Goal: Task Accomplishment & Management: Manage account settings

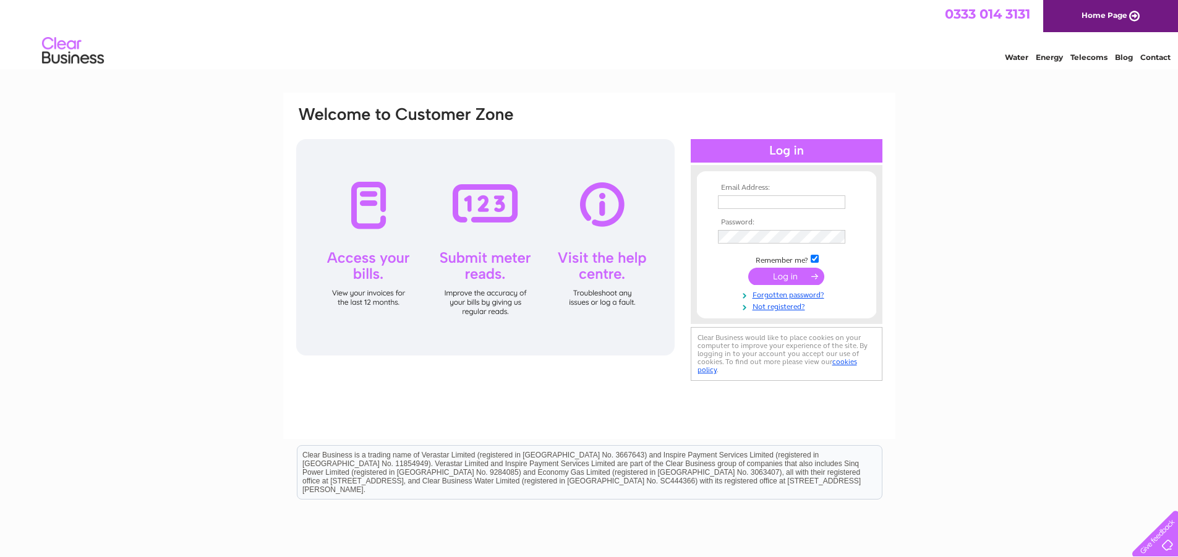
type input "steve@southcityelectrical.com"
click at [791, 276] on input "submit" at bounding box center [786, 276] width 76 height 17
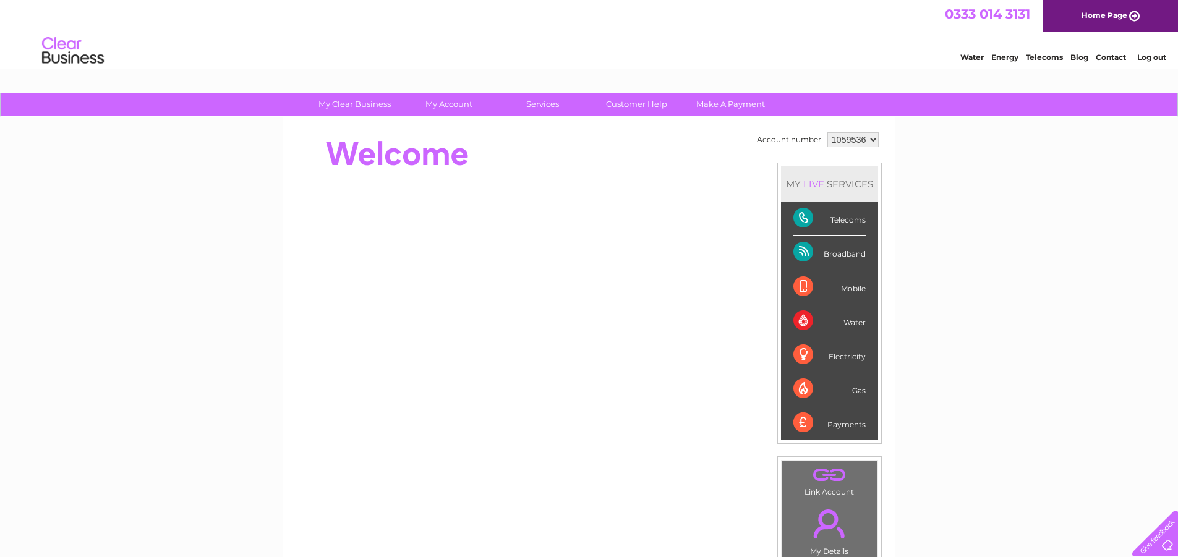
click at [852, 415] on div "Payments" at bounding box center [829, 422] width 72 height 33
click at [847, 431] on div "Payments" at bounding box center [829, 422] width 72 height 33
click at [796, 417] on div "Payments" at bounding box center [829, 422] width 72 height 33
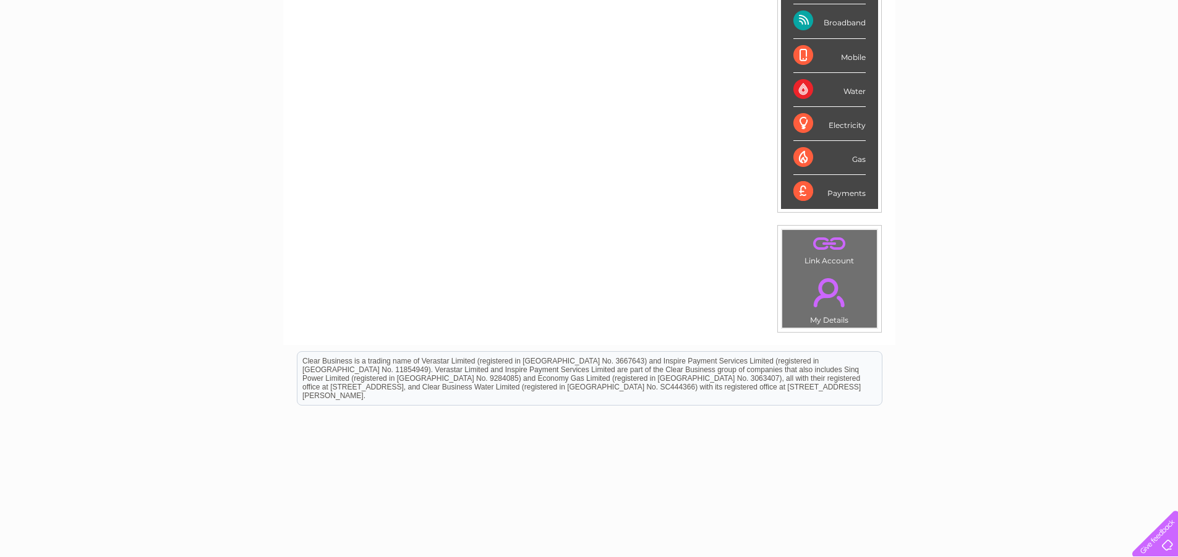
scroll to position [54, 0]
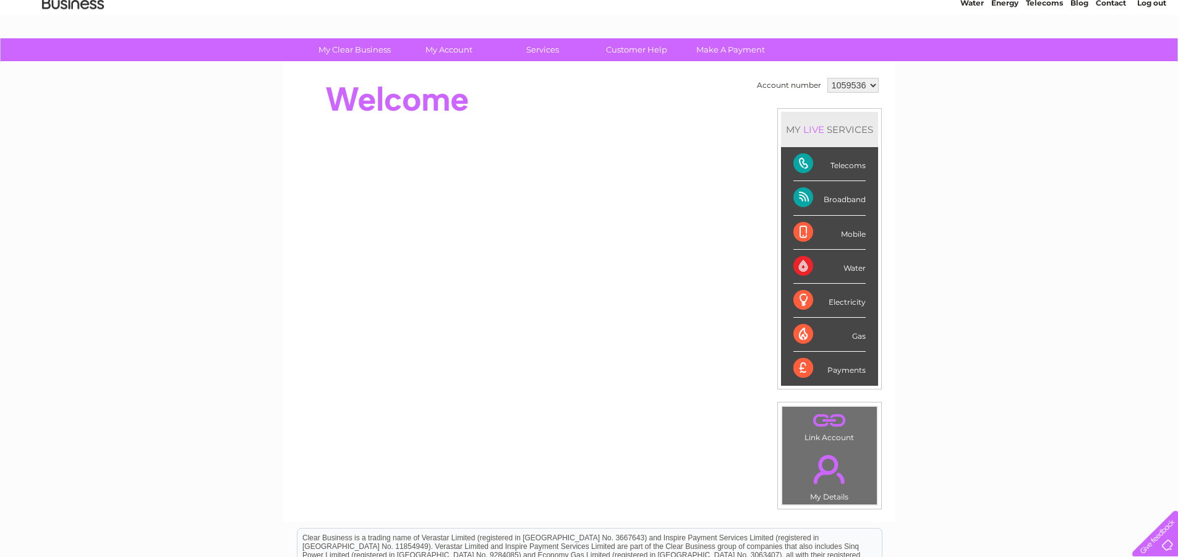
click at [805, 373] on div "Payments" at bounding box center [829, 368] width 72 height 33
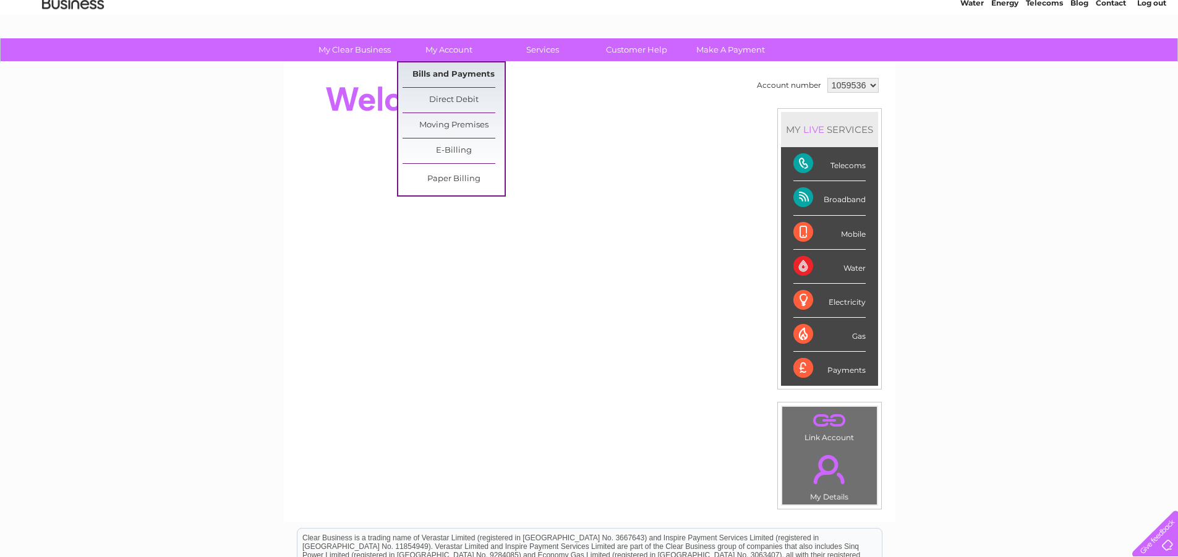
click at [465, 81] on link "Bills and Payments" at bounding box center [453, 74] width 102 height 25
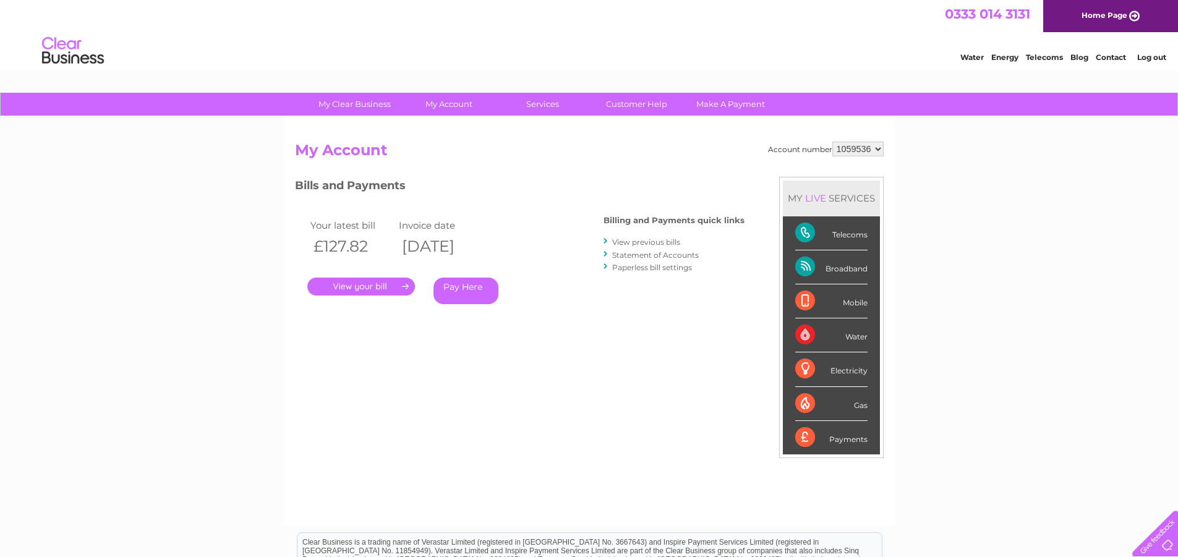
click at [349, 283] on link "." at bounding box center [361, 287] width 108 height 18
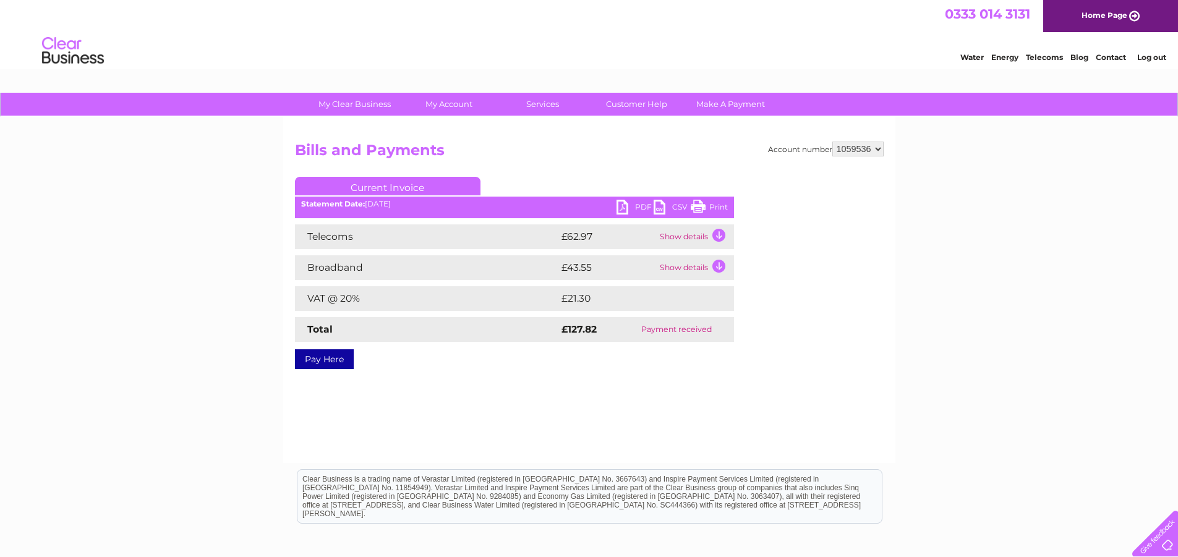
click at [706, 210] on link "Print" at bounding box center [709, 209] width 37 height 18
